Goal: Information Seeking & Learning: Learn about a topic

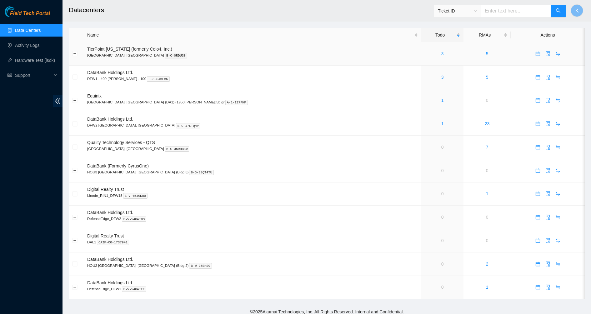
click at [441, 55] on link "3" at bounding box center [442, 53] width 2 height 5
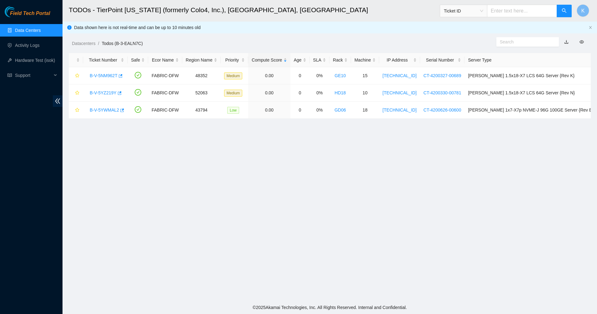
click at [21, 32] on link "Data Centers" at bounding box center [28, 30] width 26 height 5
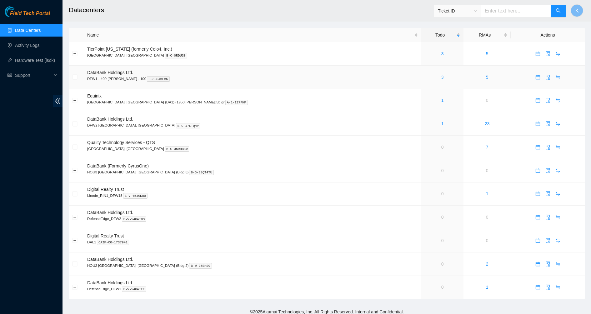
click at [441, 77] on link "3" at bounding box center [442, 77] width 2 height 5
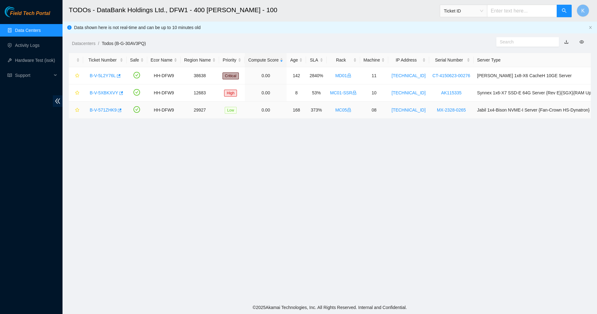
click at [106, 112] on link "B-V-571ZHK9" at bounding box center [103, 109] width 27 height 5
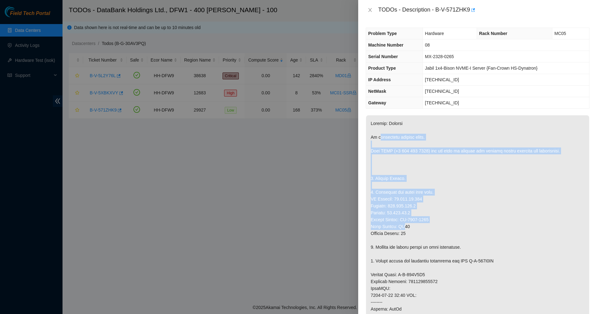
drag, startPoint x: 379, startPoint y: 138, endPoint x: 407, endPoint y: 230, distance: 96.0
click at [406, 229] on p at bounding box center [477, 298] width 223 height 367
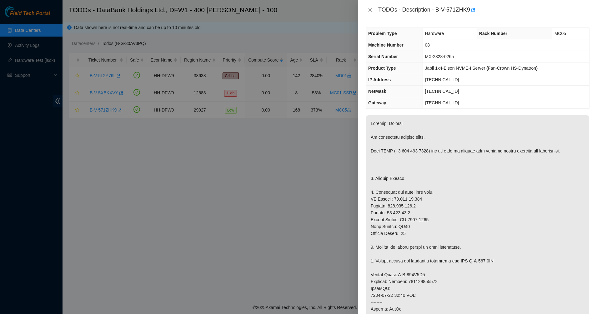
click at [407, 230] on p at bounding box center [477, 298] width 223 height 367
drag, startPoint x: 413, startPoint y: 236, endPoint x: 399, endPoint y: 198, distance: 41.3
click at [399, 198] on p at bounding box center [477, 298] width 223 height 367
click at [399, 197] on p at bounding box center [477, 298] width 223 height 367
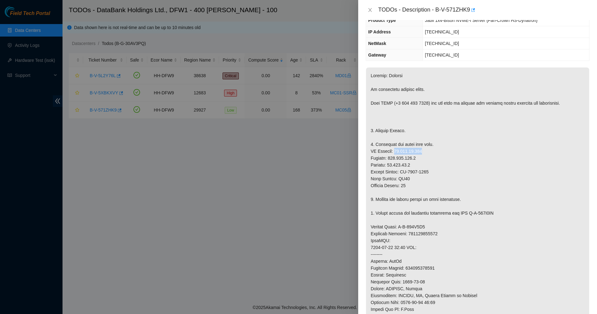
scroll to position [78, 0]
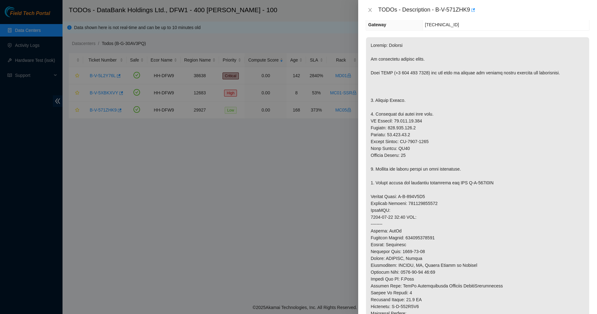
click at [387, 181] on p at bounding box center [477, 220] width 223 height 367
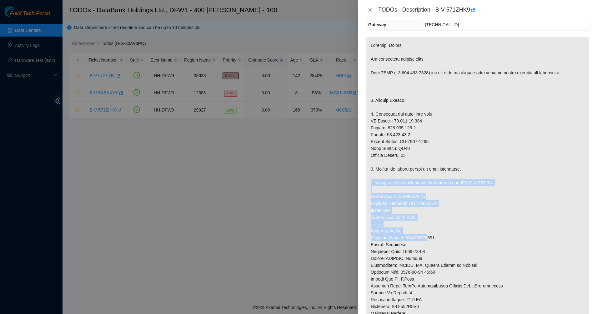
drag, startPoint x: 395, startPoint y: 188, endPoint x: 428, endPoint y: 240, distance: 61.5
click at [428, 240] on p at bounding box center [477, 220] width 223 height 367
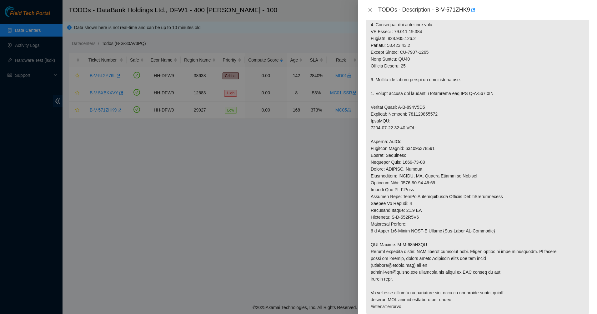
scroll to position [234, 0]
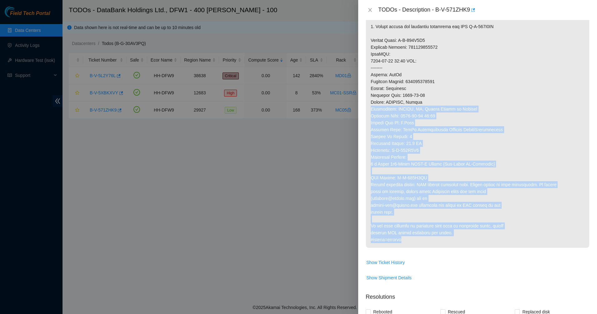
drag, startPoint x: 419, startPoint y: 221, endPoint x: 368, endPoint y: 110, distance: 122.6
click at [368, 110] on p at bounding box center [477, 64] width 223 height 367
click at [368, 109] on p at bounding box center [477, 64] width 223 height 367
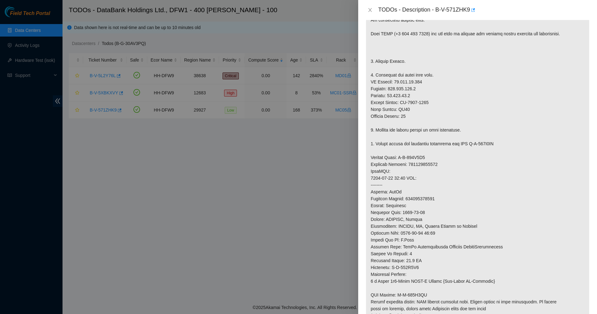
click at [430, 110] on p at bounding box center [477, 181] width 223 height 367
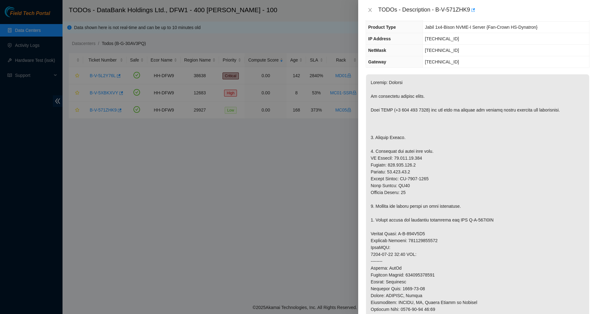
scroll to position [0, 0]
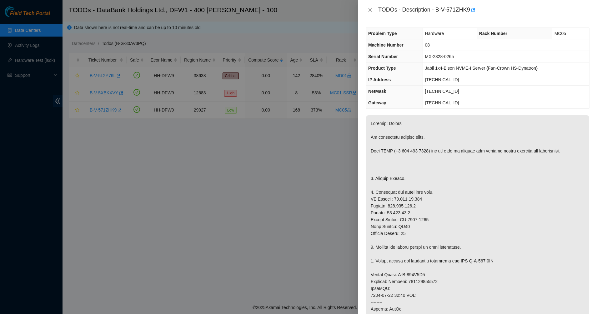
click at [369, 15] on div "TODOs - Description - B-V-571ZHK9" at bounding box center [478, 10] width 224 height 10
click at [368, 12] on icon "close" at bounding box center [369, 9] width 5 height 5
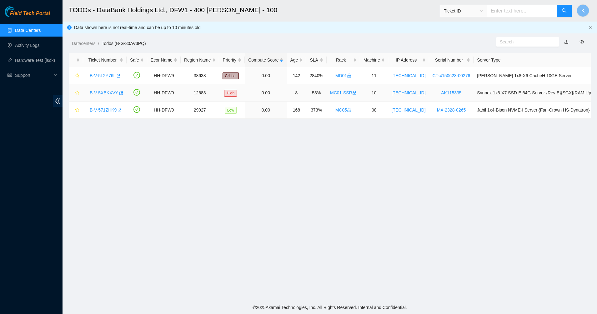
click at [95, 92] on link "B-V-5XBKXVY" at bounding box center [104, 92] width 28 height 5
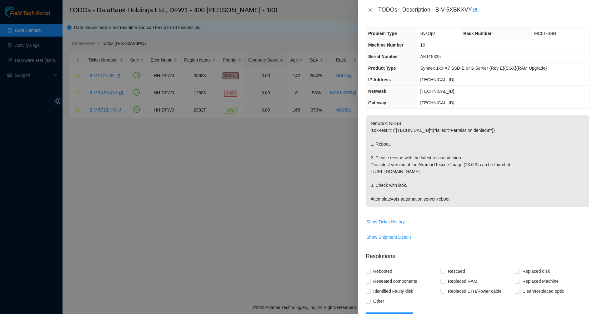
drag, startPoint x: 415, startPoint y: 130, endPoint x: 494, endPoint y: 209, distance: 111.6
click at [494, 209] on span "Network: NESS isok-result: {"72.246.50.169":{"failed":"Permission denied\n"}} 1…" at bounding box center [477, 163] width 223 height 96
drag, startPoint x: 494, startPoint y: 206, endPoint x: 407, endPoint y: 78, distance: 154.7
click at [407, 78] on div "Problem Type SysOps Rack Number MC01-SSR Machine Number 10 Serial Number AK1153…" at bounding box center [477, 167] width 239 height 294
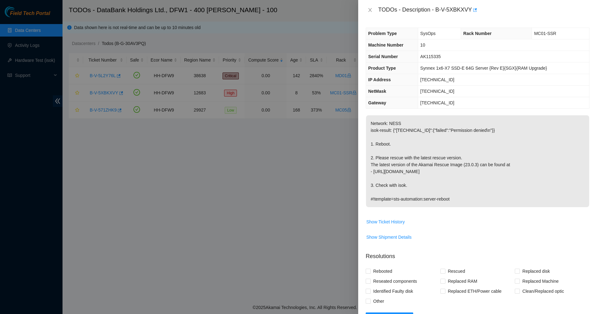
click at [407, 78] on th "IP Address" at bounding box center [392, 80] width 52 height 12
click at [370, 7] on div "TODOs - Description - B-V-5XBKXVY" at bounding box center [478, 10] width 224 height 10
click at [368, 11] on icon "close" at bounding box center [369, 9] width 5 height 5
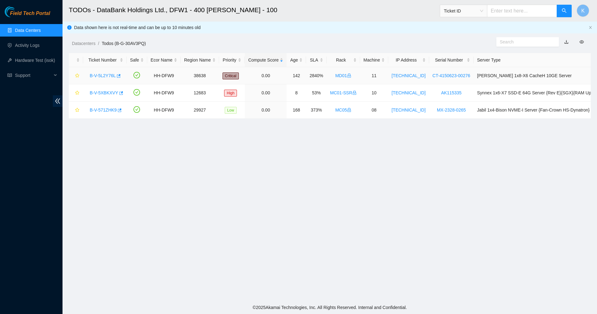
click at [102, 78] on link "B-V-5L2Y76L" at bounding box center [103, 75] width 26 height 5
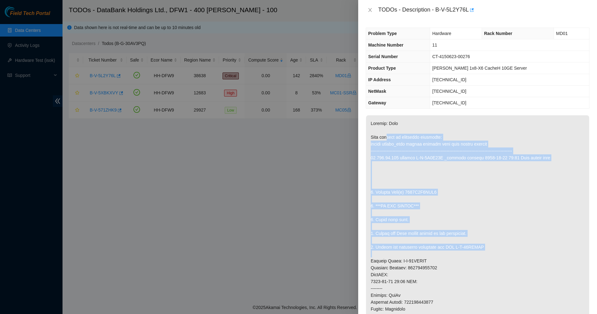
drag, startPoint x: 388, startPoint y: 137, endPoint x: 473, endPoint y: 251, distance: 142.1
click at [473, 251] on p at bounding box center [477, 274] width 223 height 319
click at [474, 252] on p at bounding box center [477, 274] width 223 height 319
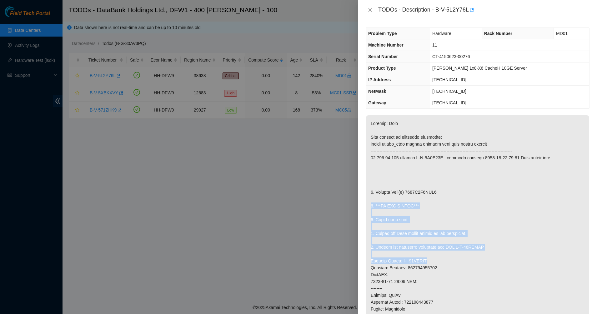
drag, startPoint x: 484, startPoint y: 262, endPoint x: 426, endPoint y: 180, distance: 100.1
click at [426, 180] on p at bounding box center [477, 274] width 223 height 319
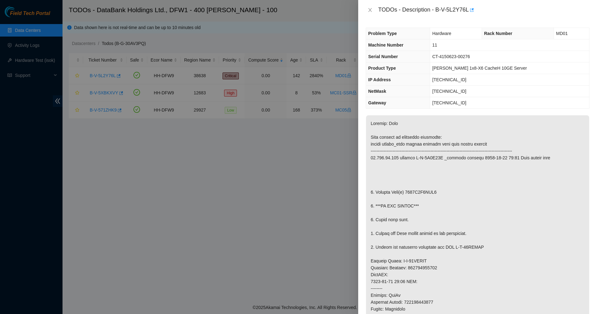
click at [426, 180] on p at bounding box center [477, 274] width 223 height 319
click at [368, 9] on icon "close" at bounding box center [369, 9] width 5 height 5
